Goal: Information Seeking & Learning: Learn about a topic

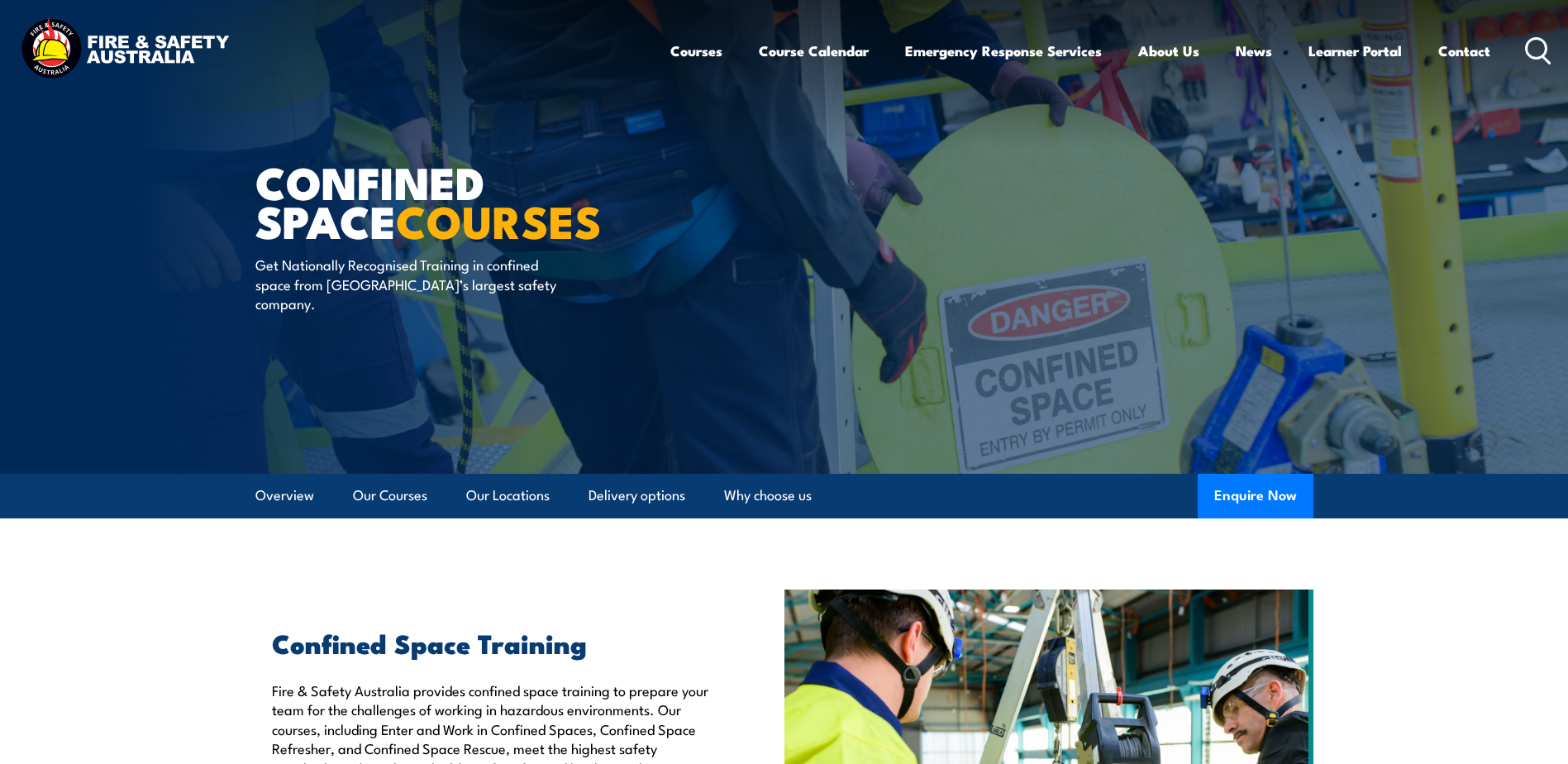
click at [116, 41] on img at bounding box center [125, 50] width 217 height 71
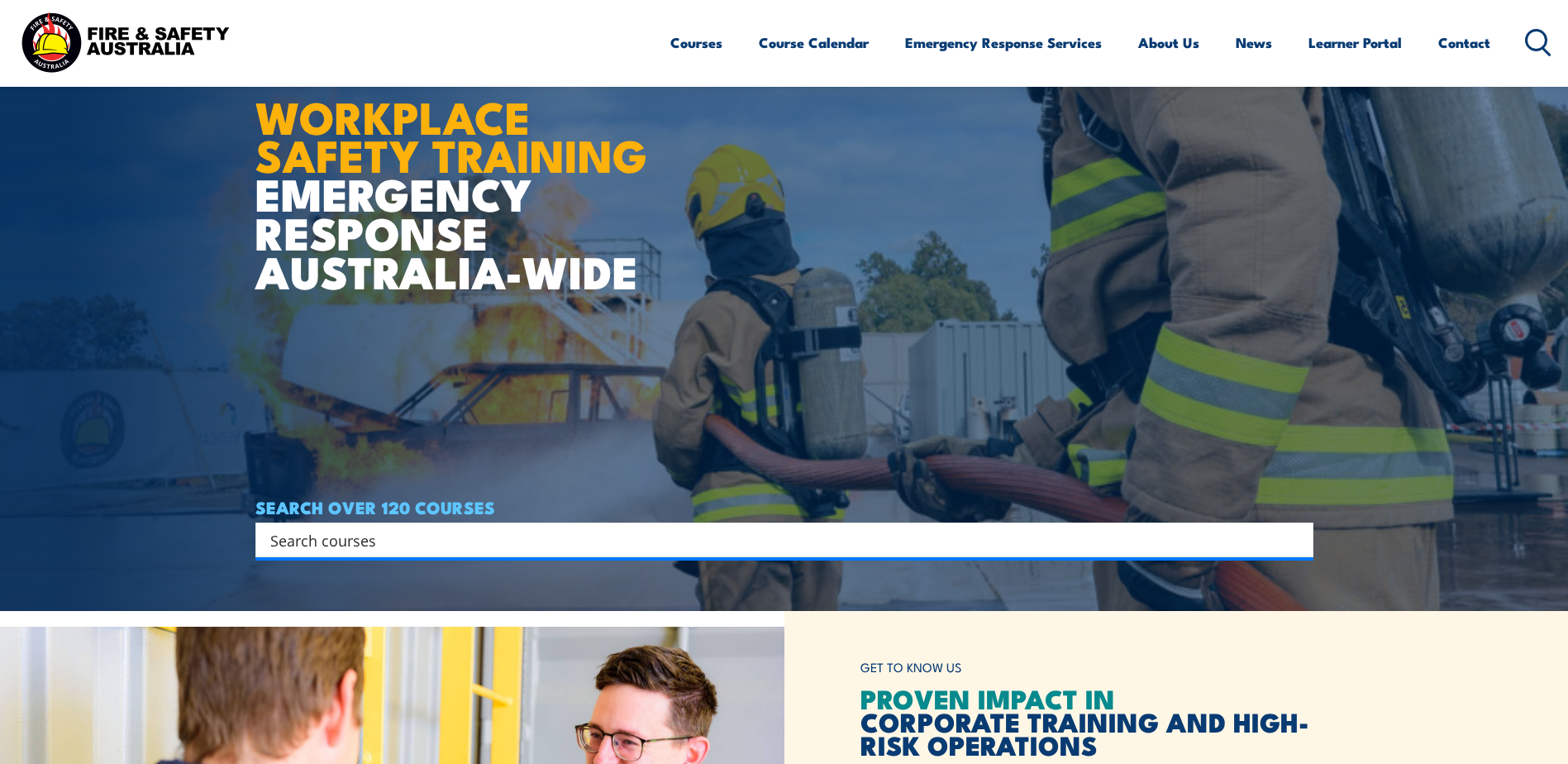
scroll to position [165, 0]
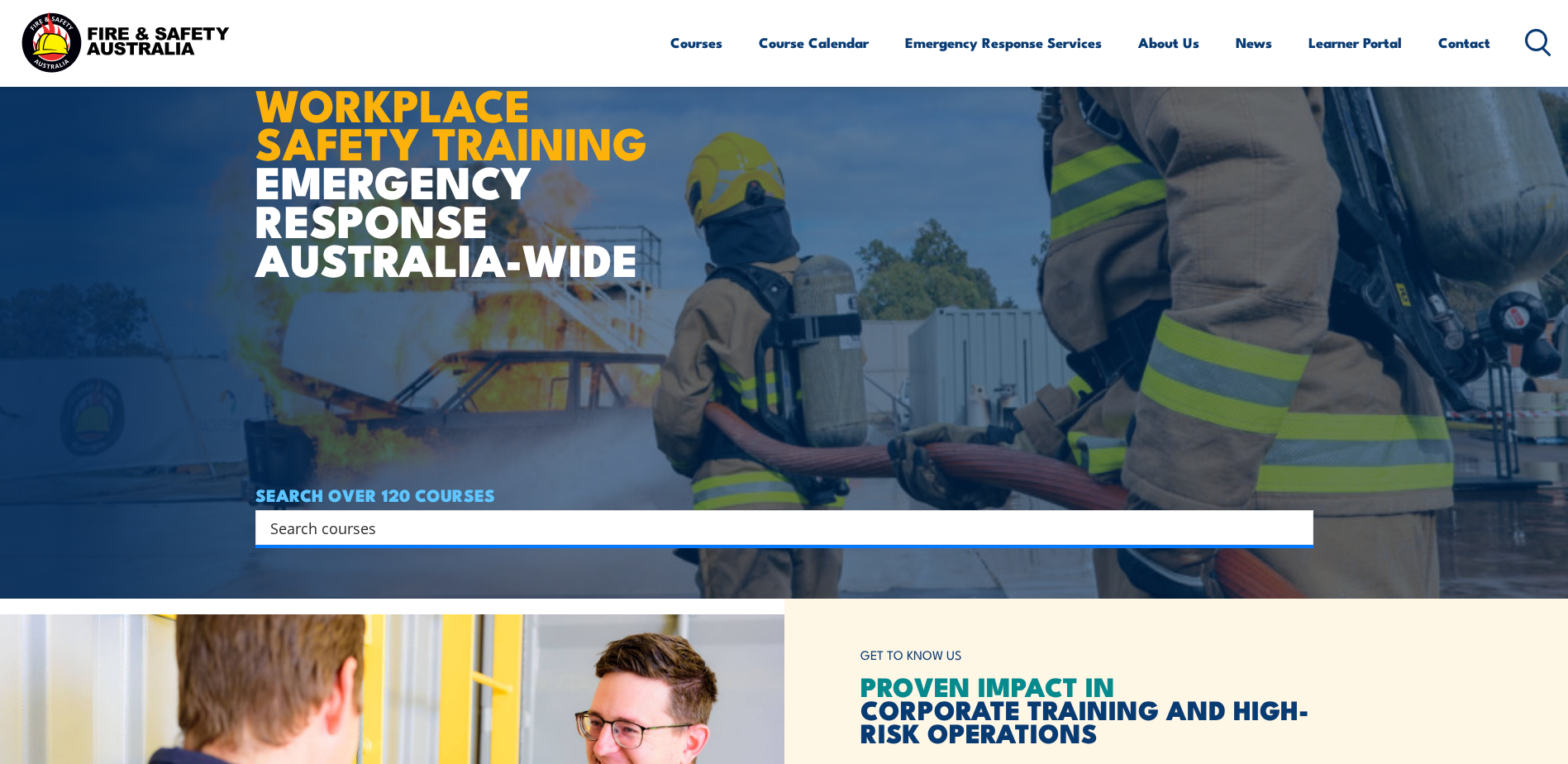
click at [337, 525] on input "Search input" at bounding box center [773, 528] width 1006 height 25
paste input "Mental Health First Aid (MHFA)"
type input "Mental Health First Aid (MHFA)"
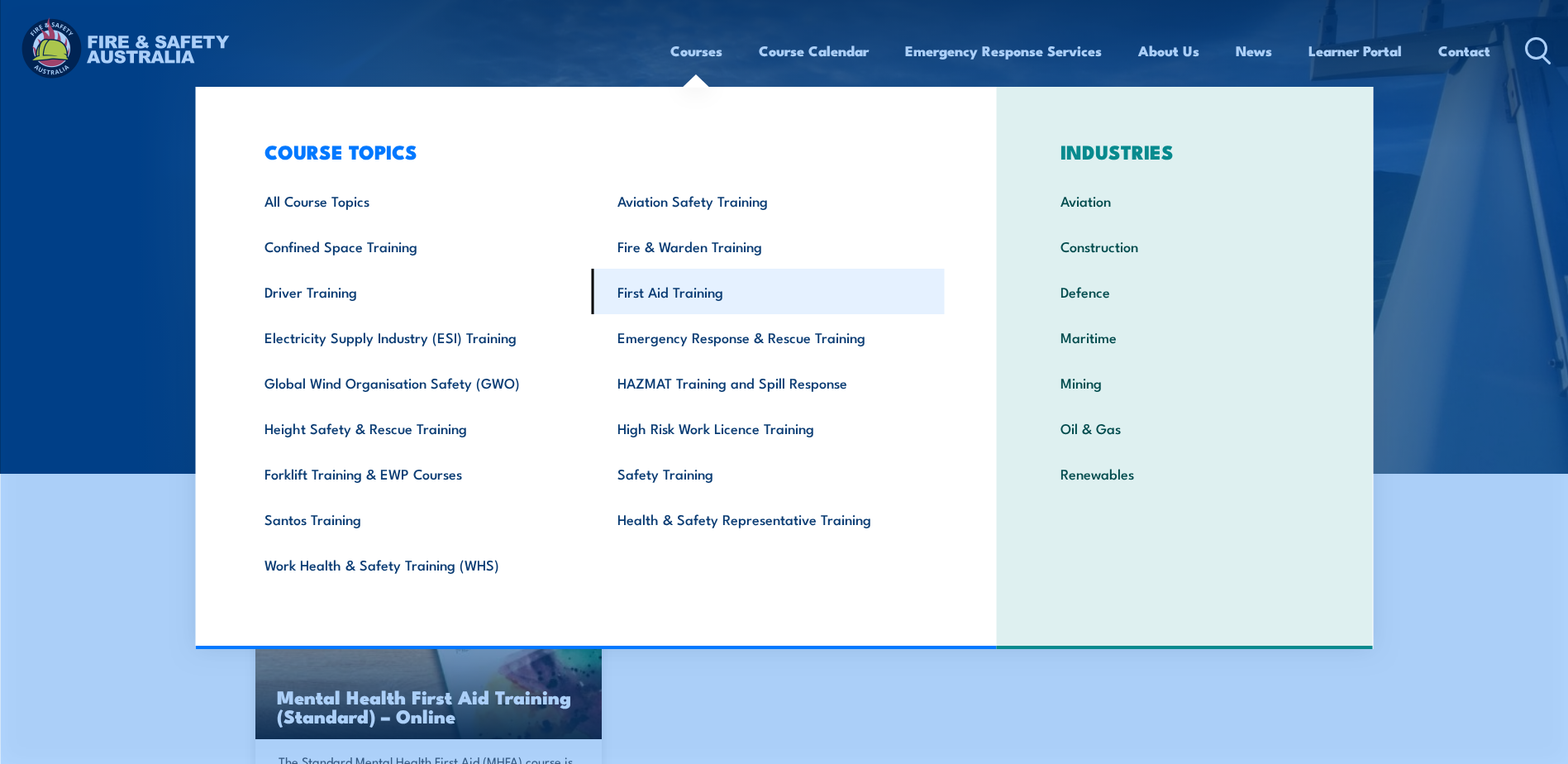
click at [654, 293] on link "First Aid Training" at bounding box center [768, 291] width 353 height 46
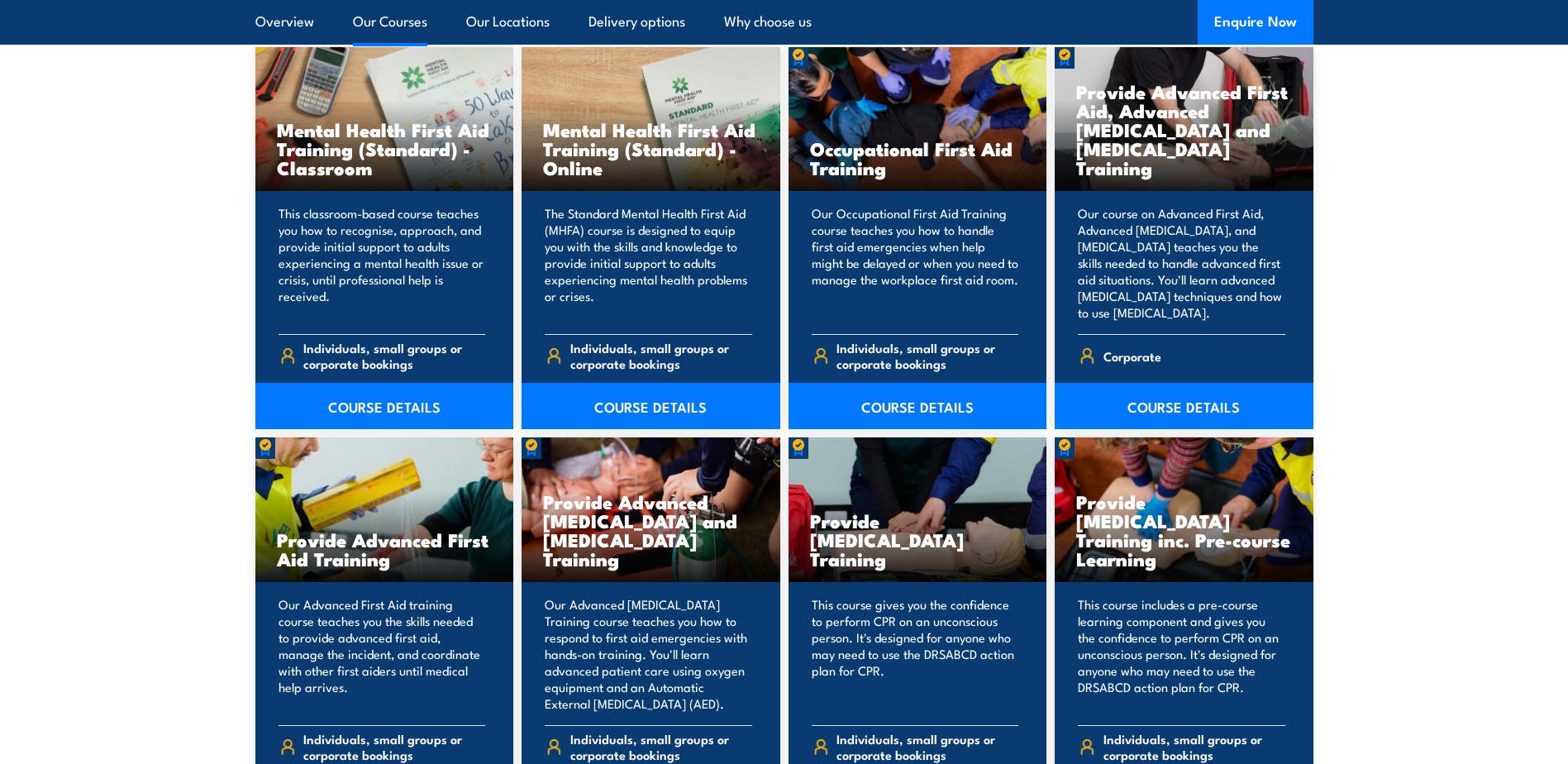
scroll to position [1737, 0]
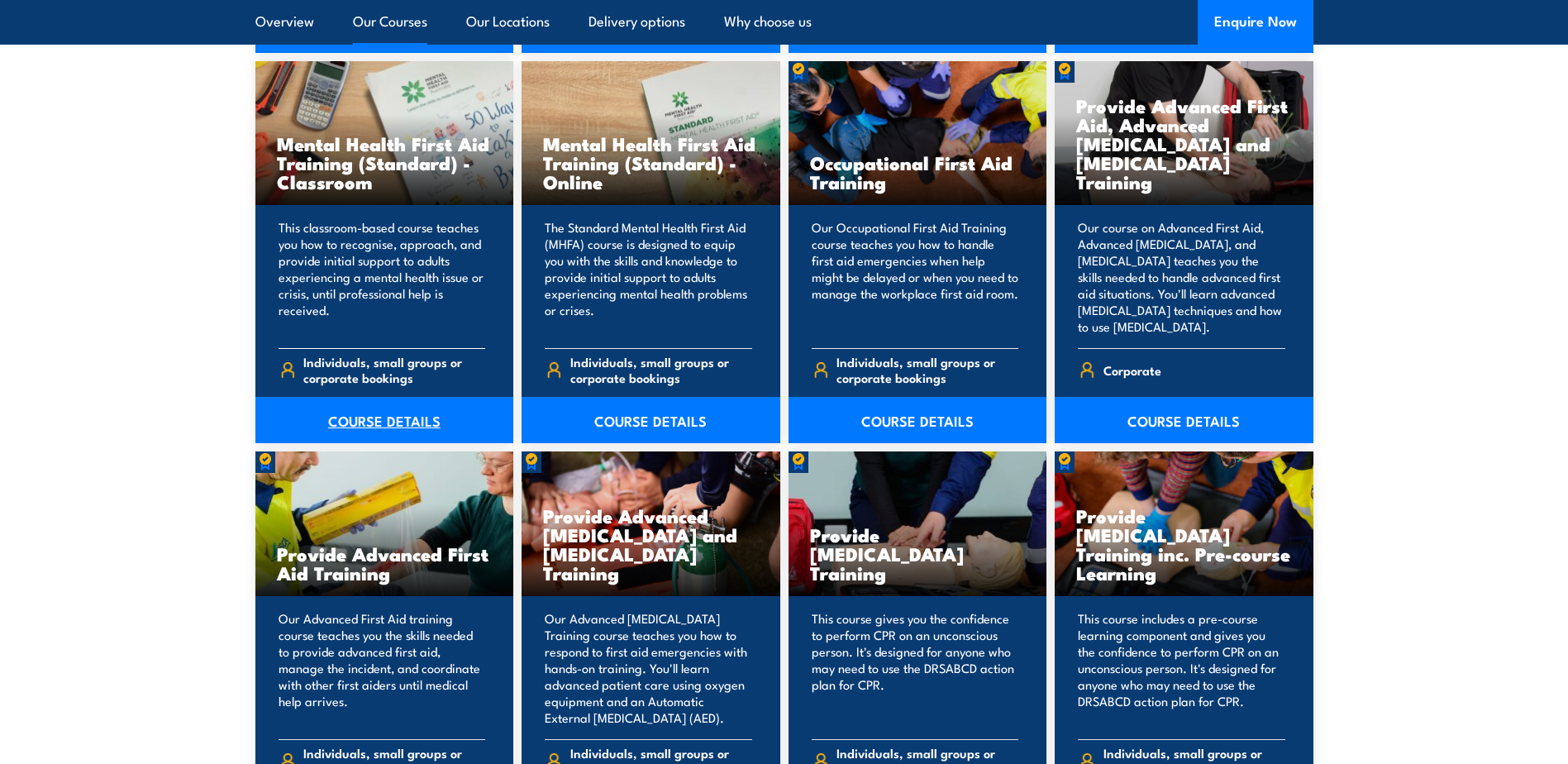
click at [353, 422] on link "COURSE DETAILS" at bounding box center [384, 420] width 258 height 47
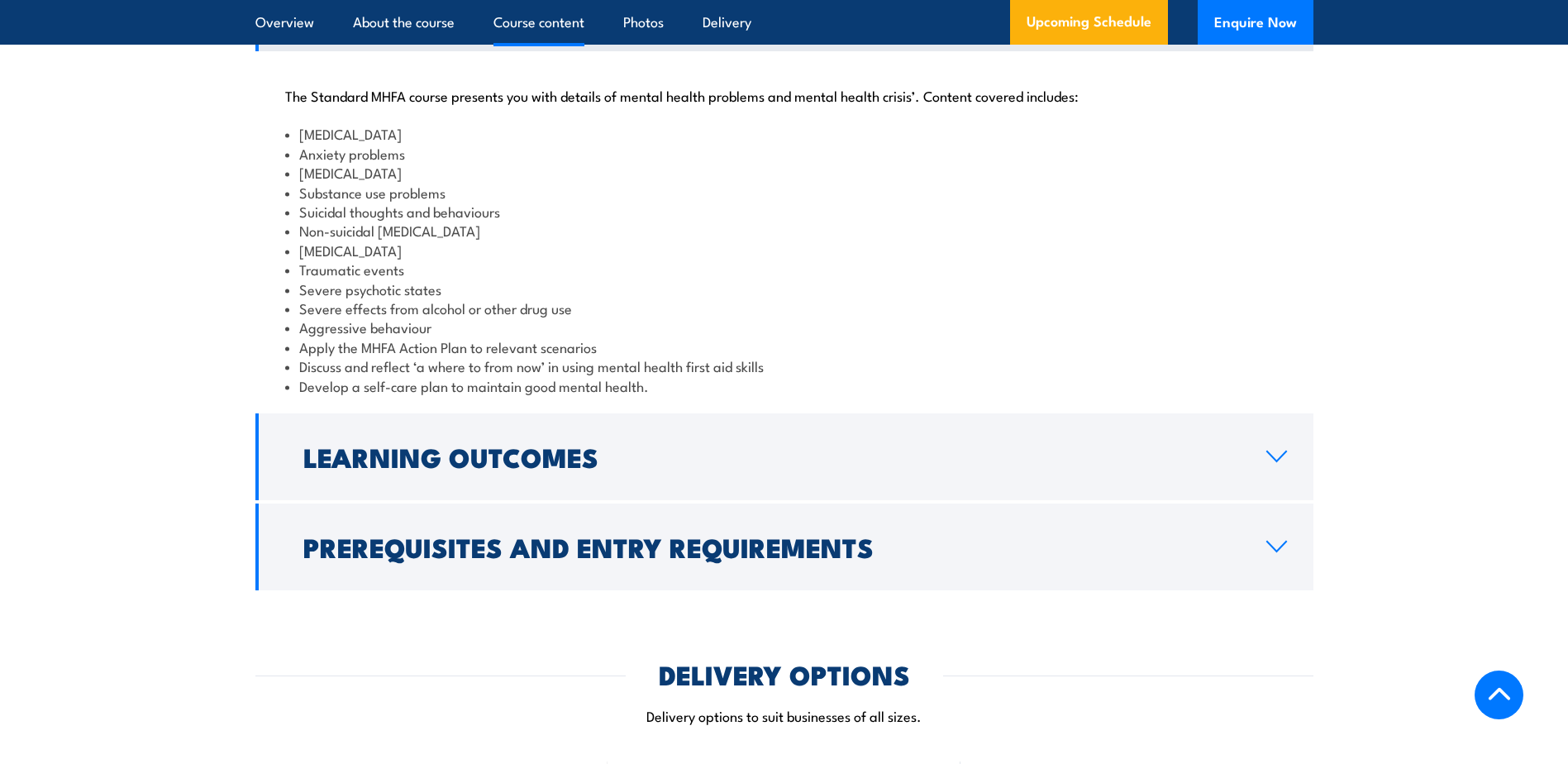
scroll to position [1654, 0]
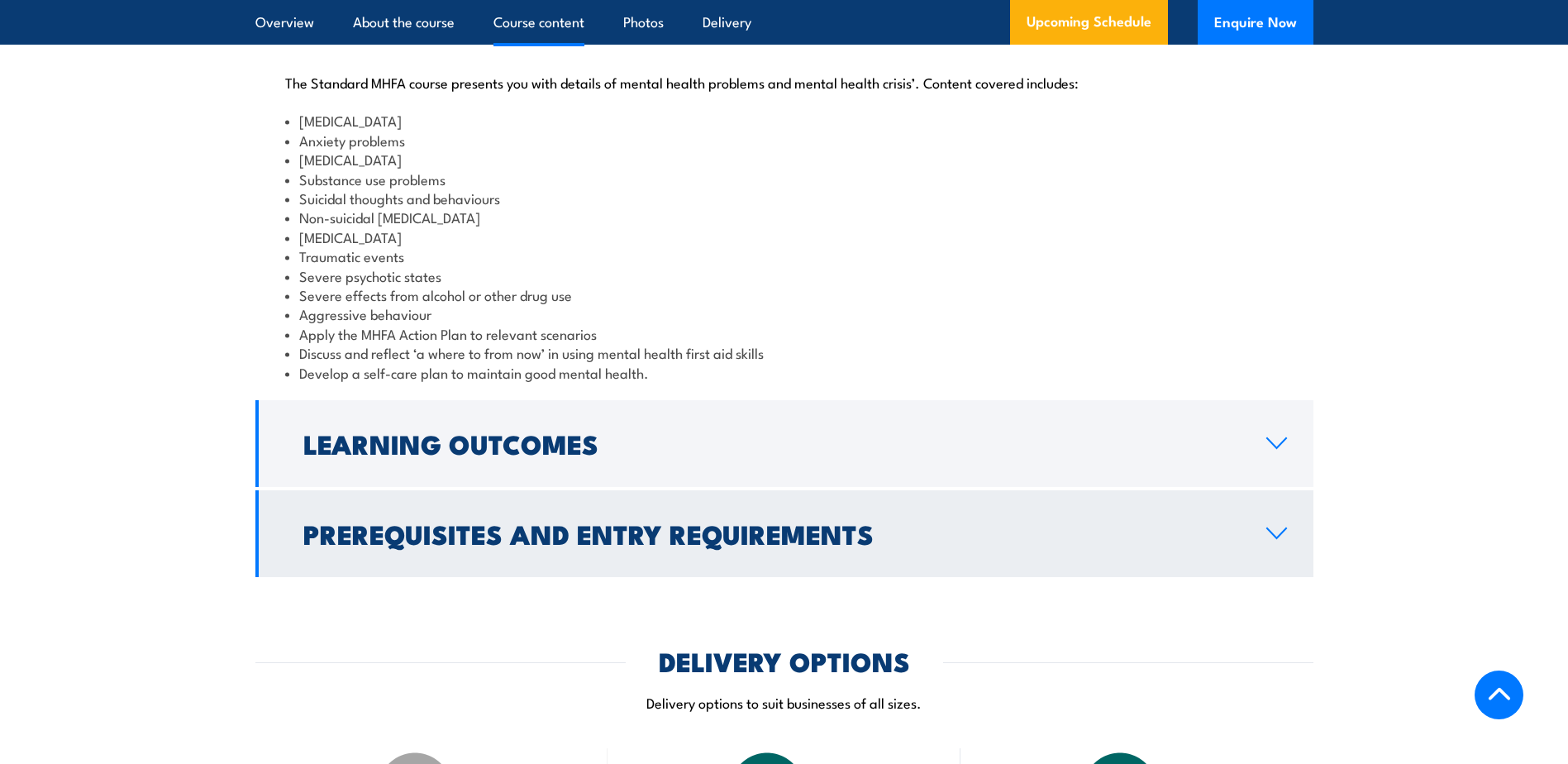
click at [1062, 559] on link "Prerequisites and Entry Requirements" at bounding box center [784, 534] width 1058 height 87
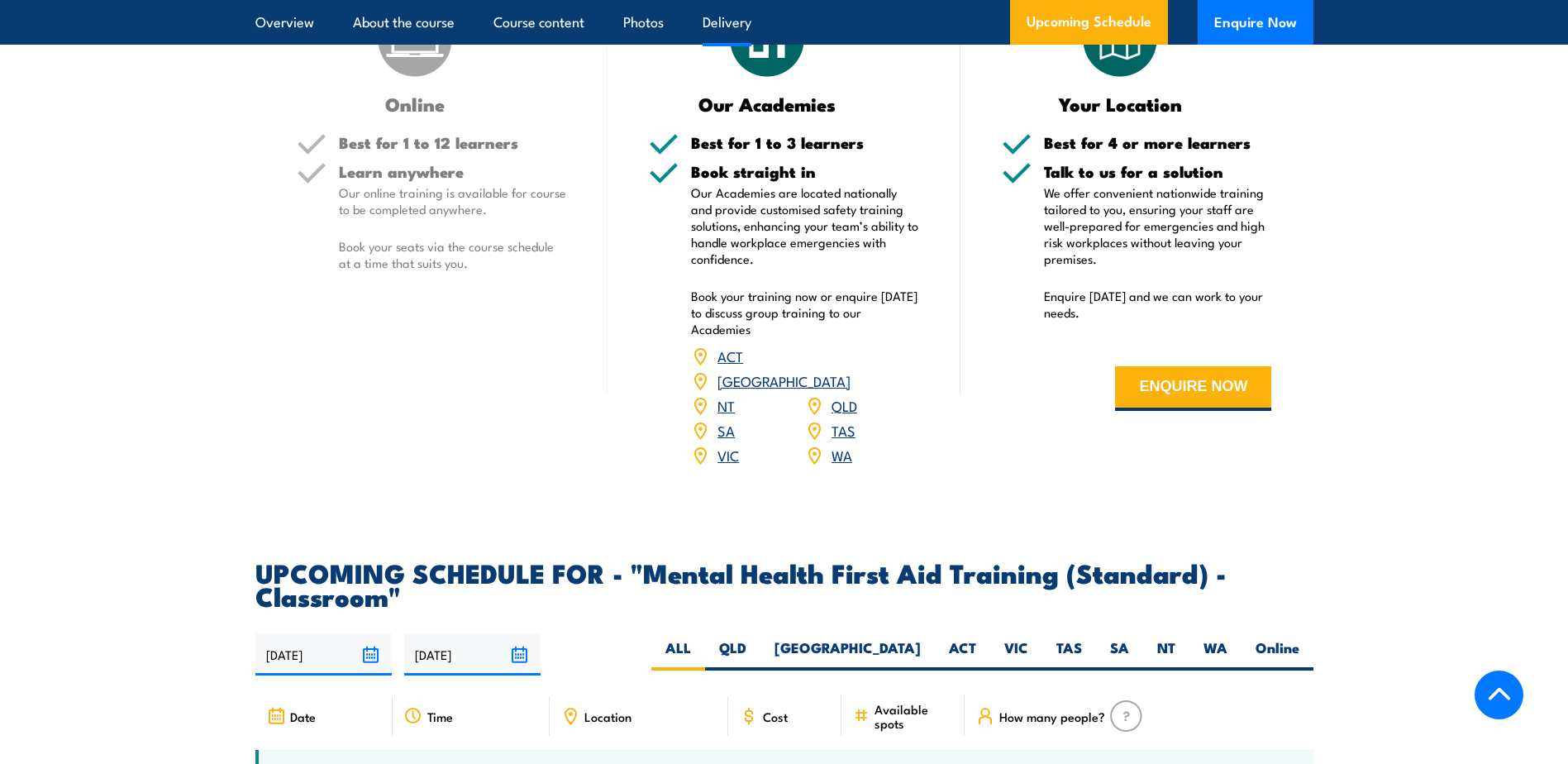
scroll to position [2233, 0]
